Goal: Navigation & Orientation: Understand site structure

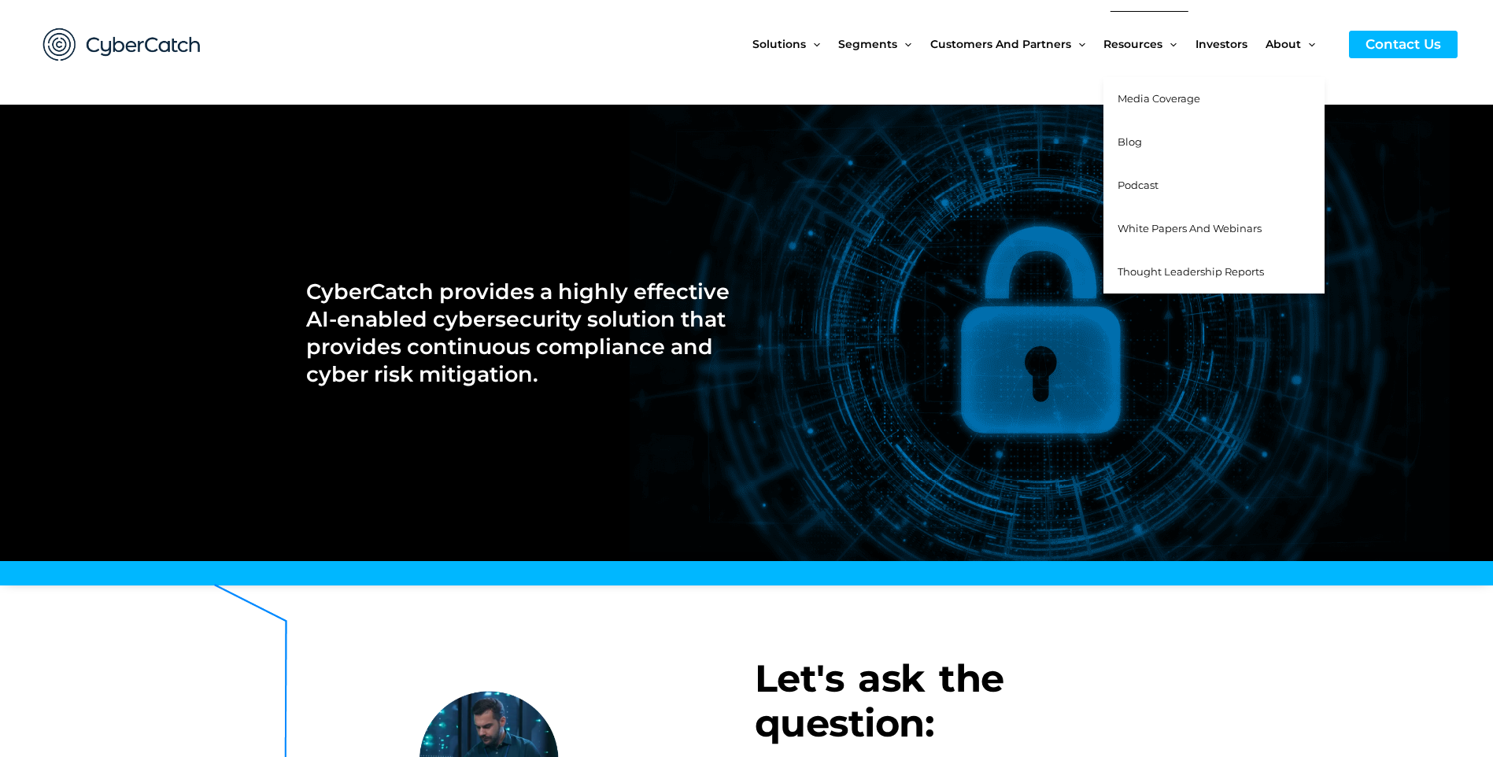
click at [1152, 99] on span "Media Coverage" at bounding box center [1158, 98] width 83 height 13
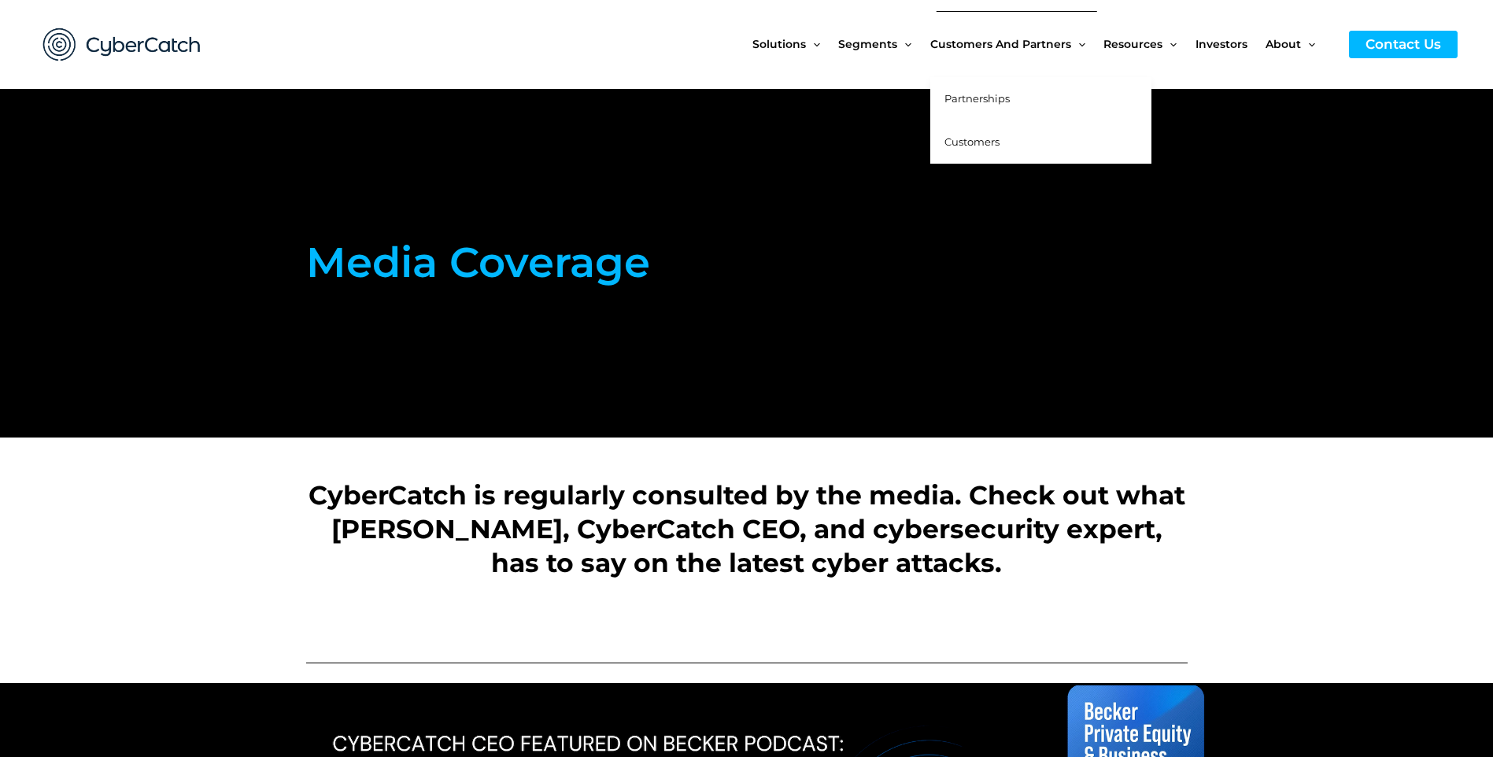
click at [973, 94] on span "Partnerships" at bounding box center [976, 98] width 65 height 13
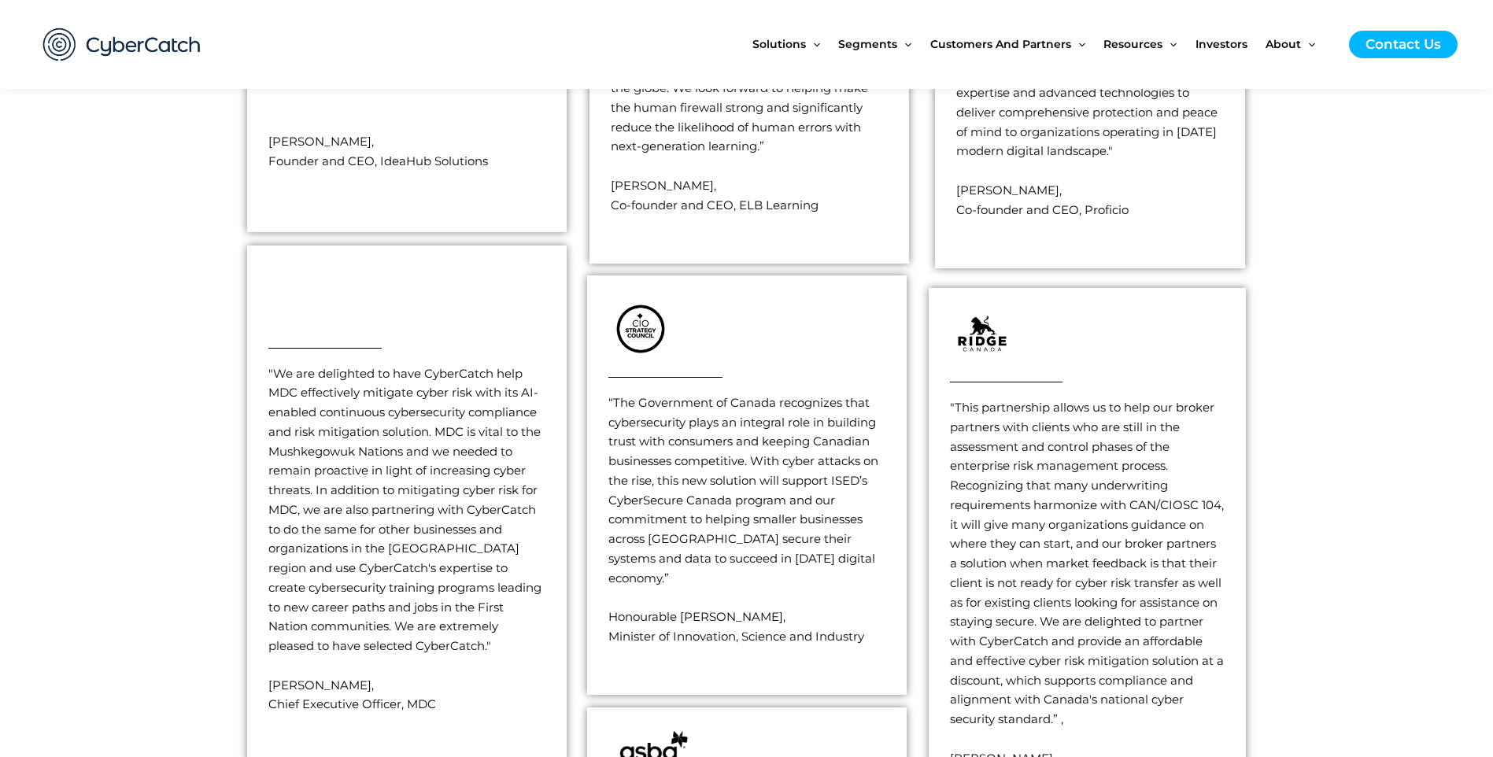
scroll to position [2675, 0]
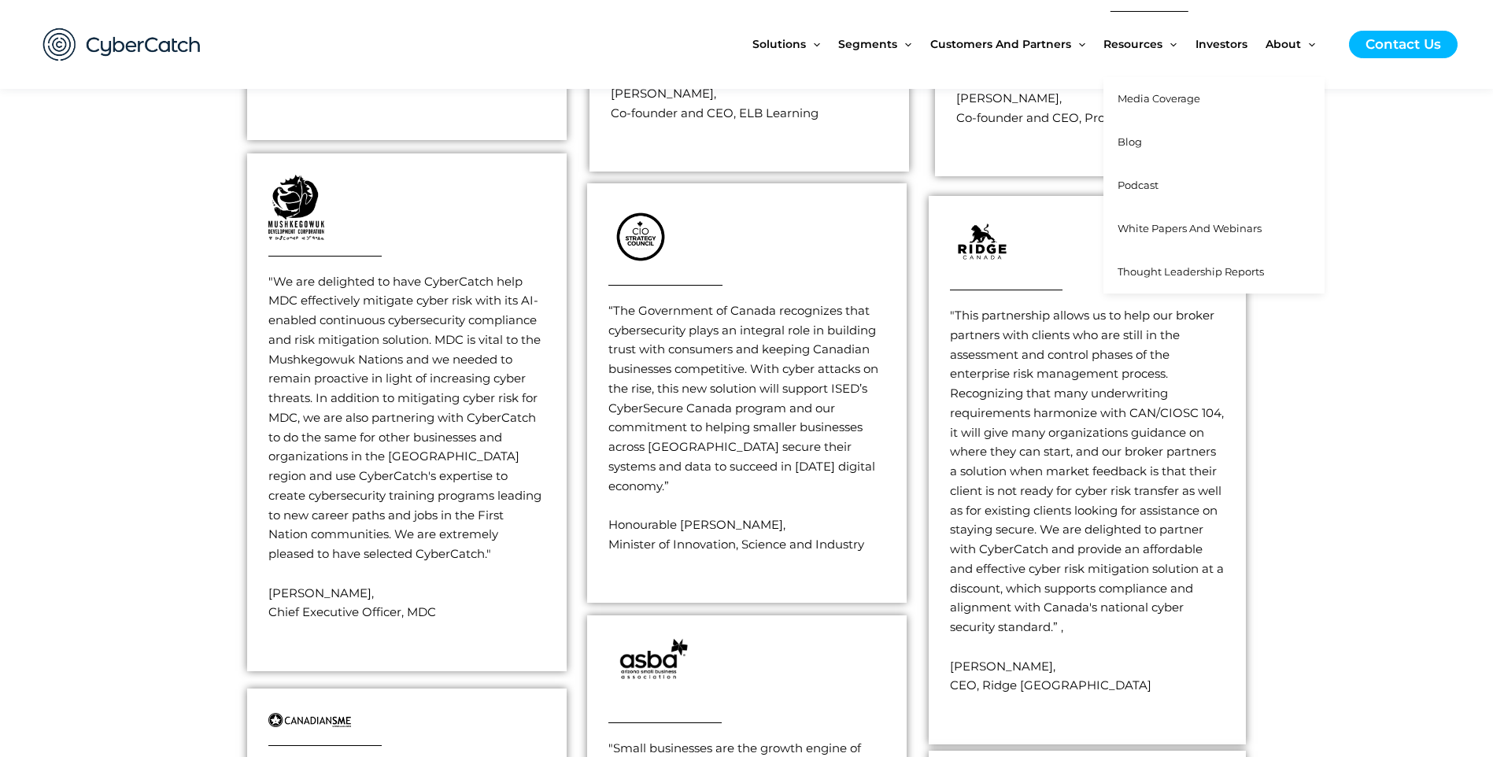
click at [1134, 142] on span "Blog" at bounding box center [1129, 141] width 24 height 13
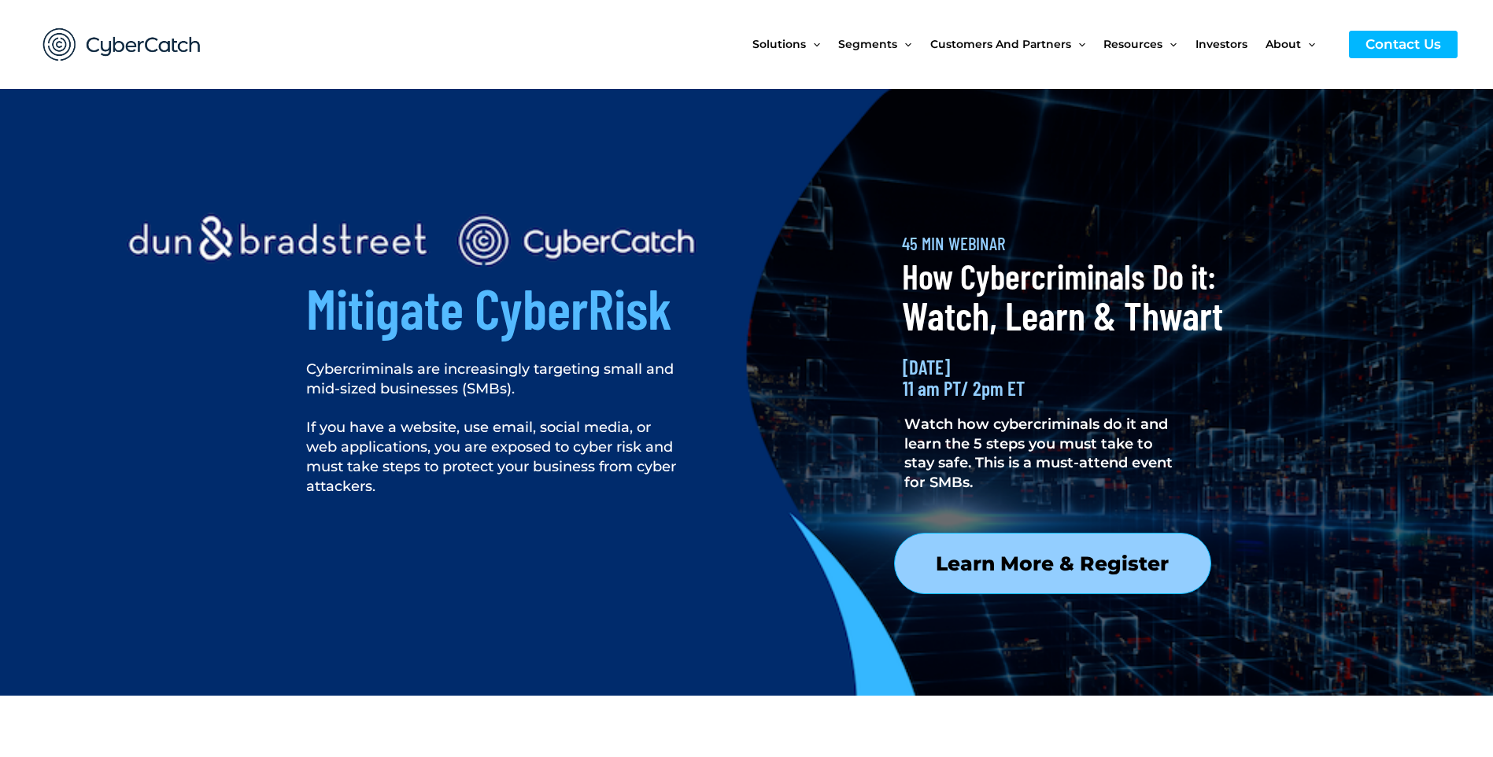
click at [1060, 552] on div at bounding box center [1020, 641] width 432 height 193
